Goal: Task Accomplishment & Management: Manage account settings

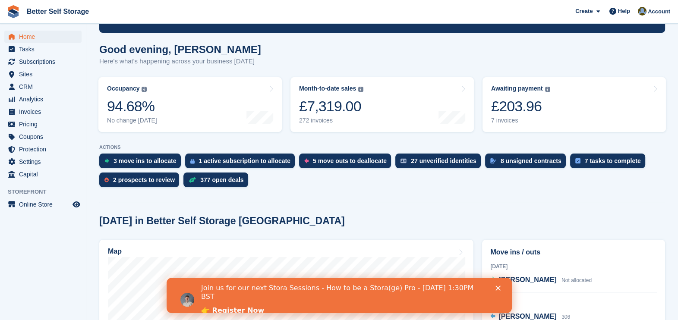
scroll to position [60, 0]
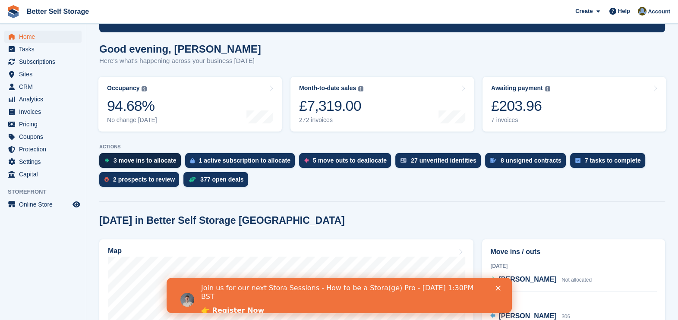
click at [151, 155] on div "3 move ins to allocate" at bounding box center [140, 160] width 82 height 15
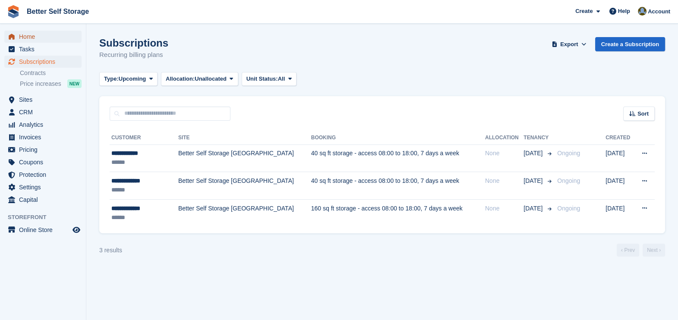
click at [32, 35] on span "Home" at bounding box center [45, 37] width 52 height 12
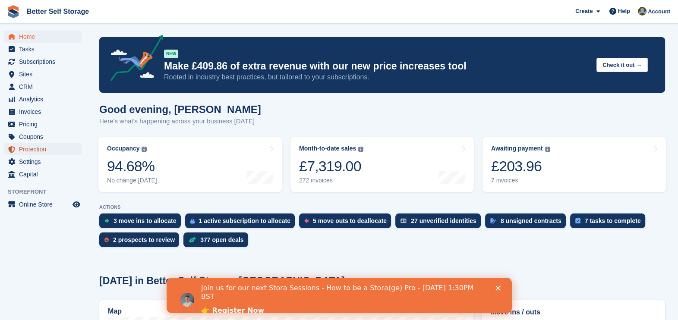
click at [43, 148] on span "Protection" at bounding box center [45, 149] width 52 height 12
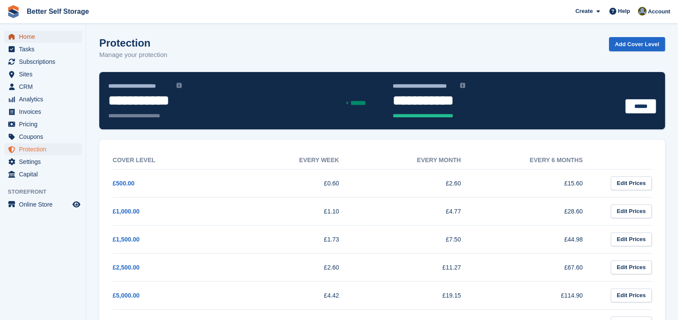
click at [26, 34] on span "Home" at bounding box center [45, 37] width 52 height 12
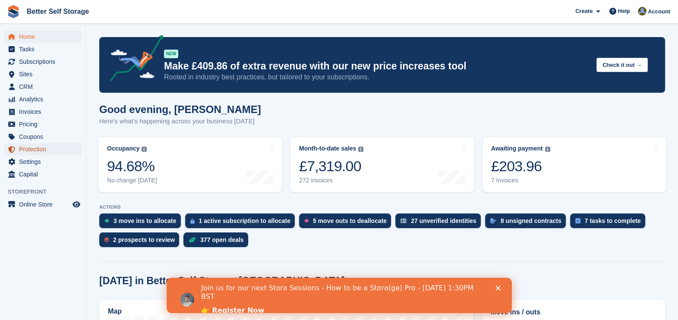
click at [46, 148] on span "Protection" at bounding box center [45, 149] width 52 height 12
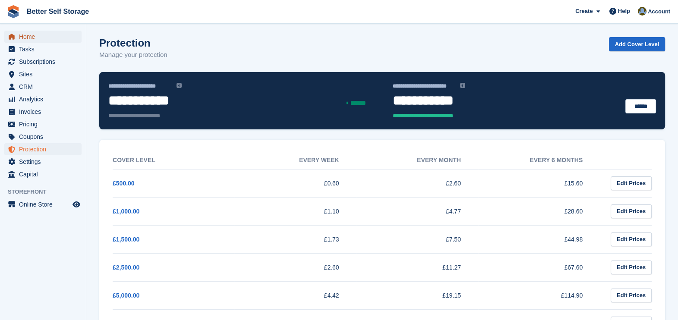
click at [38, 37] on span "Home" at bounding box center [45, 37] width 52 height 12
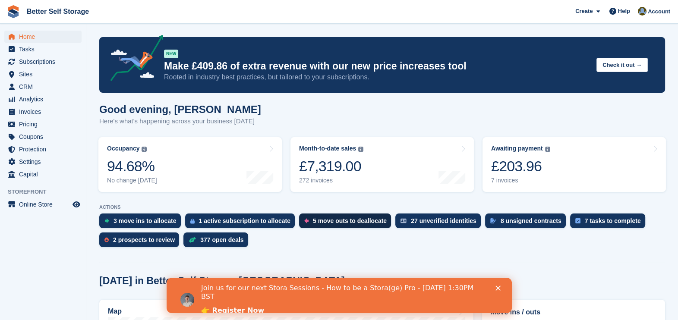
click at [339, 220] on div "5 move outs to deallocate" at bounding box center [350, 220] width 74 height 7
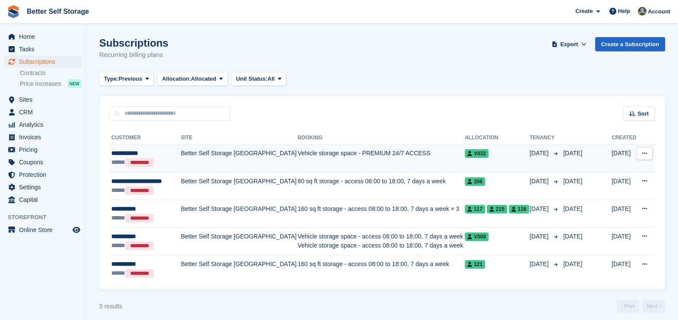
click at [641, 151] on button at bounding box center [644, 153] width 16 height 13
click at [394, 157] on td "Vehicle storage space - PREMIUM 24/7 ACCESS" at bounding box center [381, 158] width 167 height 28
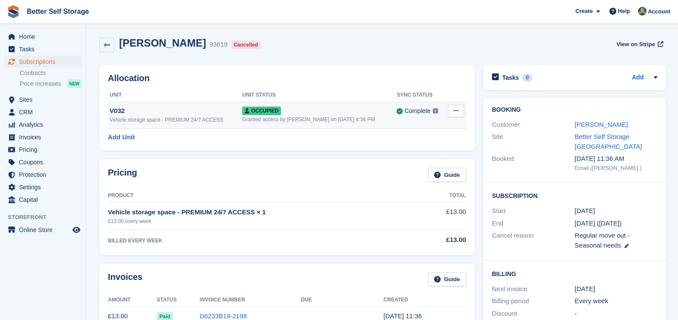
click at [458, 112] on button at bounding box center [456, 110] width 16 height 13
click at [410, 156] on p "Deallocate" at bounding box center [422, 157] width 75 height 11
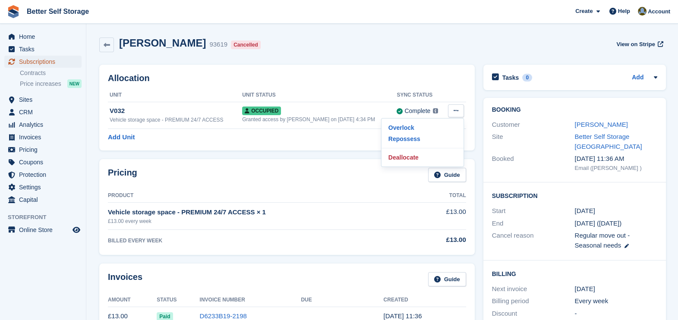
click at [49, 57] on span "Subscriptions" at bounding box center [45, 62] width 52 height 12
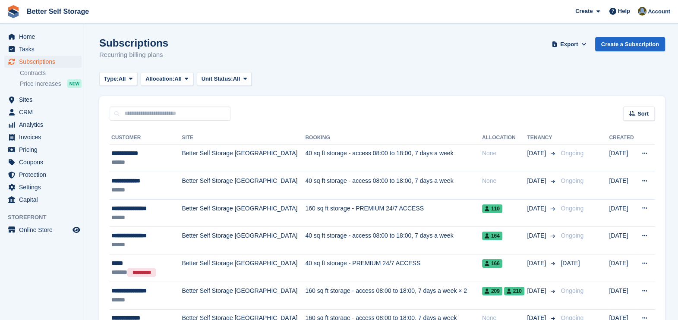
click at [31, 32] on span "Home" at bounding box center [45, 37] width 52 height 12
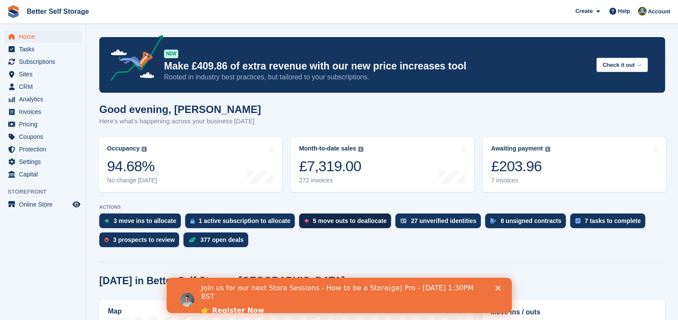
click at [345, 220] on div "5 move outs to deallocate" at bounding box center [350, 220] width 74 height 7
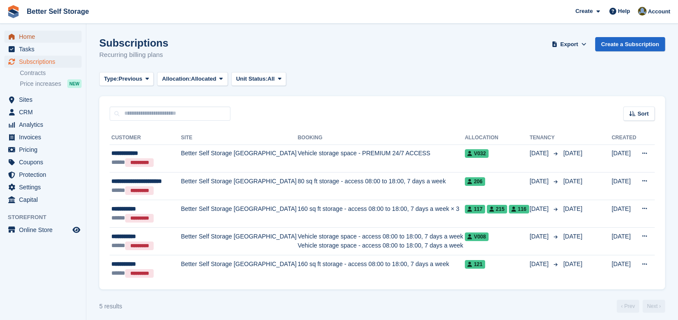
click at [47, 39] on span "Home" at bounding box center [45, 37] width 52 height 12
